Goal: Task Accomplishment & Management: Manage account settings

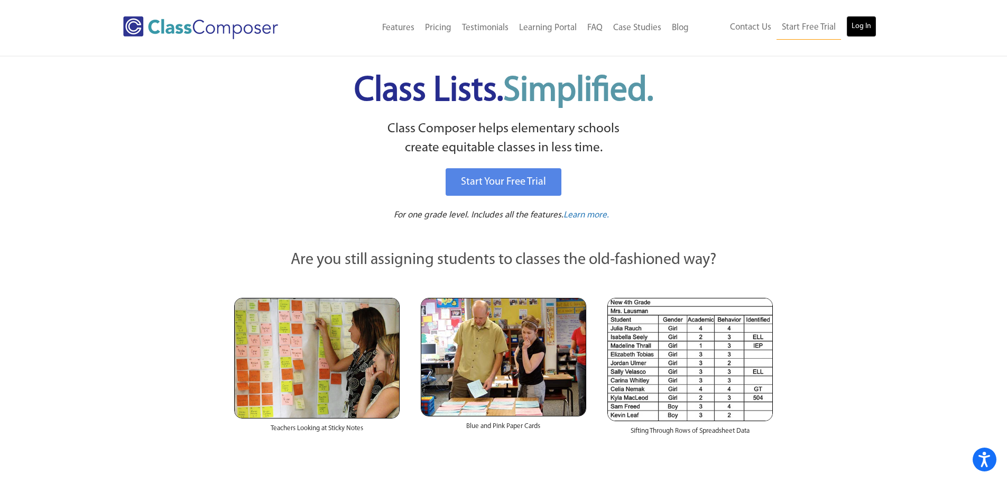
click at [857, 30] on link "Log In" at bounding box center [861, 26] width 30 height 21
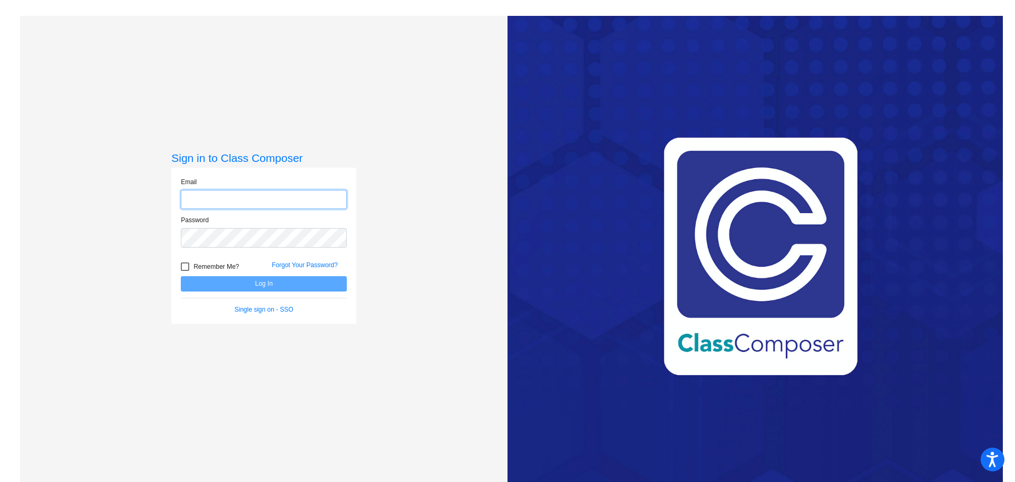
click at [206, 202] on input "email" at bounding box center [264, 200] width 166 height 20
type input "tateh@ccs135.com"
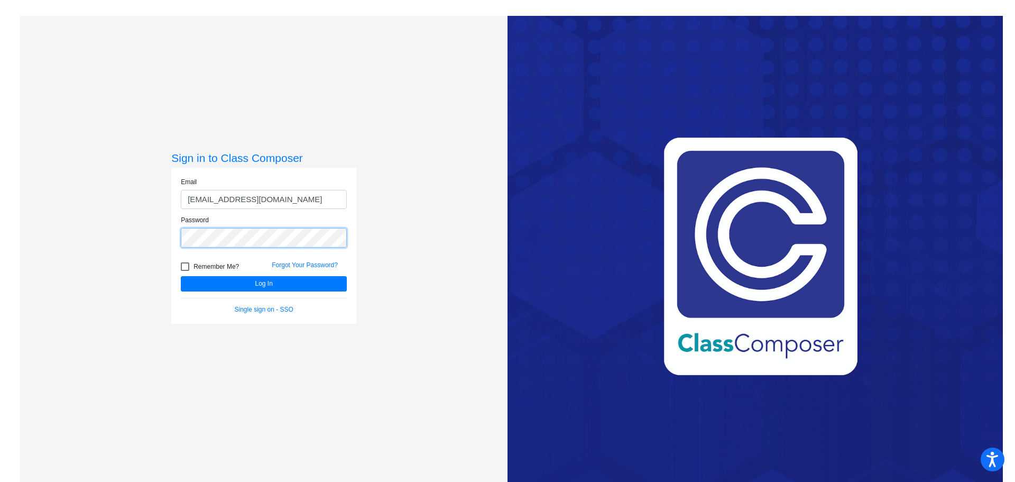
click at [181, 276] on button "Log In" at bounding box center [264, 283] width 166 height 15
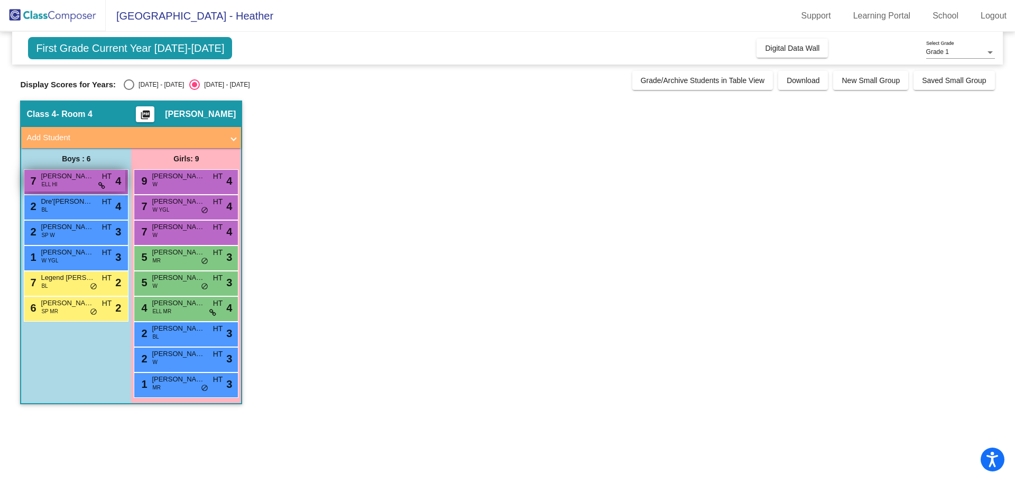
click at [69, 180] on span "Jose Padilla Herrera" at bounding box center [67, 176] width 53 height 11
